Goal: Navigation & Orientation: Find specific page/section

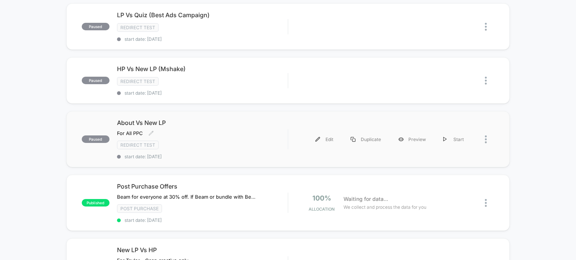
scroll to position [80, 0]
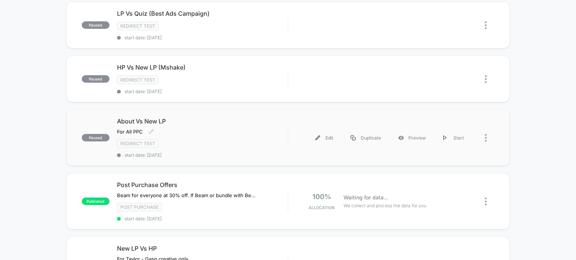
click at [203, 139] on div "Redirect Test" at bounding box center [202, 143] width 171 height 9
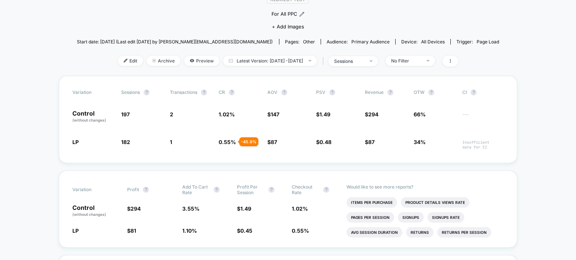
scroll to position [78, 0]
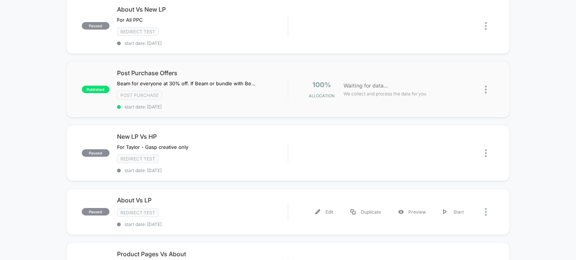
scroll to position [193, 0]
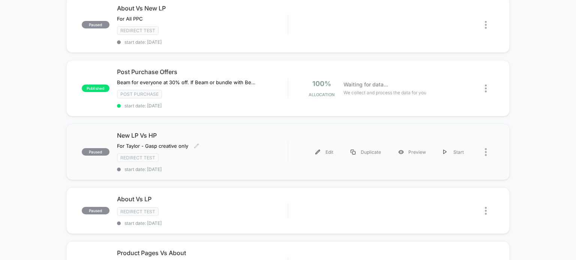
click at [189, 155] on div "Redirect Test" at bounding box center [202, 158] width 171 height 9
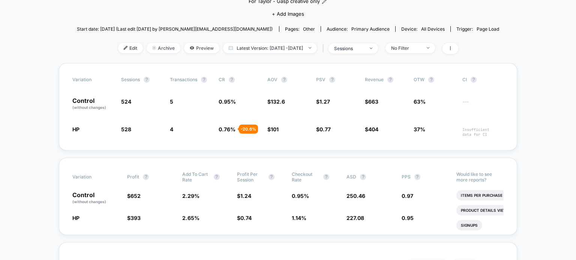
scroll to position [106, 0]
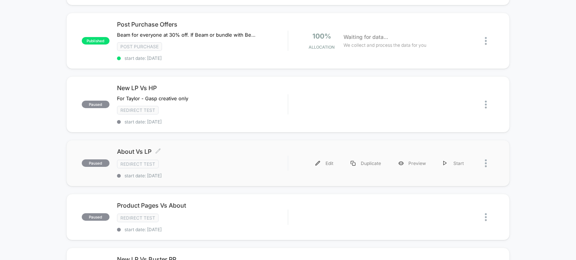
scroll to position [261, 0]
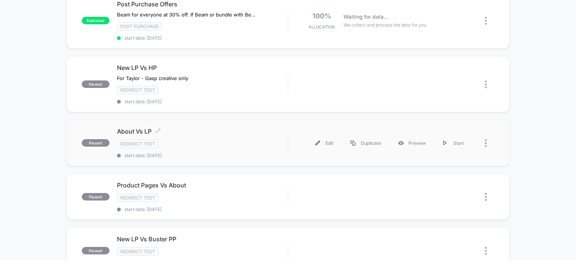
click at [192, 150] on div "About Vs LP Click to edit experience details Click to edit experience details R…" at bounding box center [202, 143] width 171 height 31
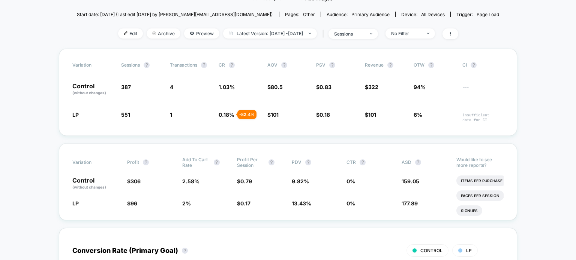
scroll to position [87, 0]
